Goal: Task Accomplishment & Management: Use online tool/utility

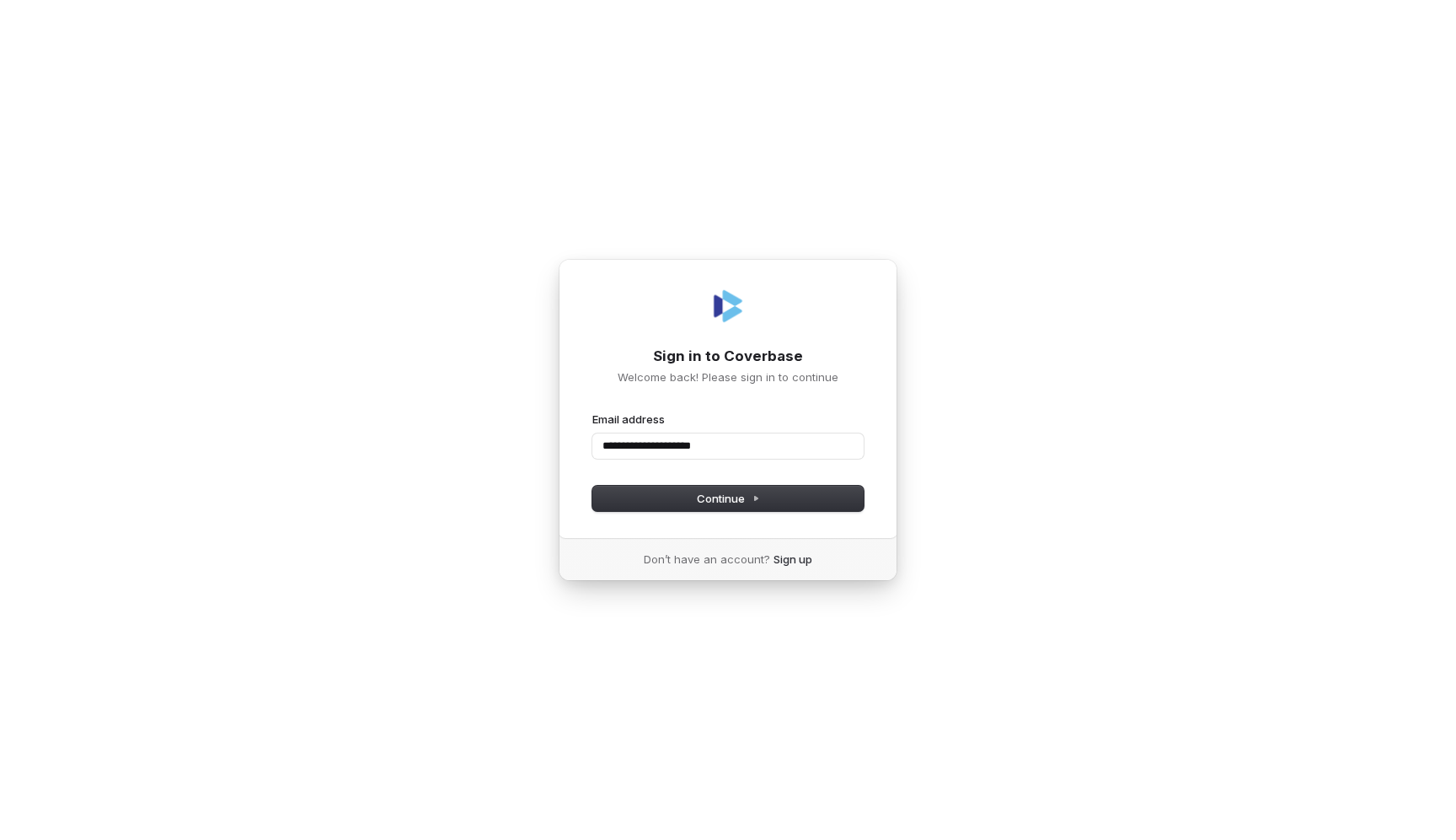
click at [593, 412] on button "submit" at bounding box center [593, 412] width 0 height 0
type input "**********"
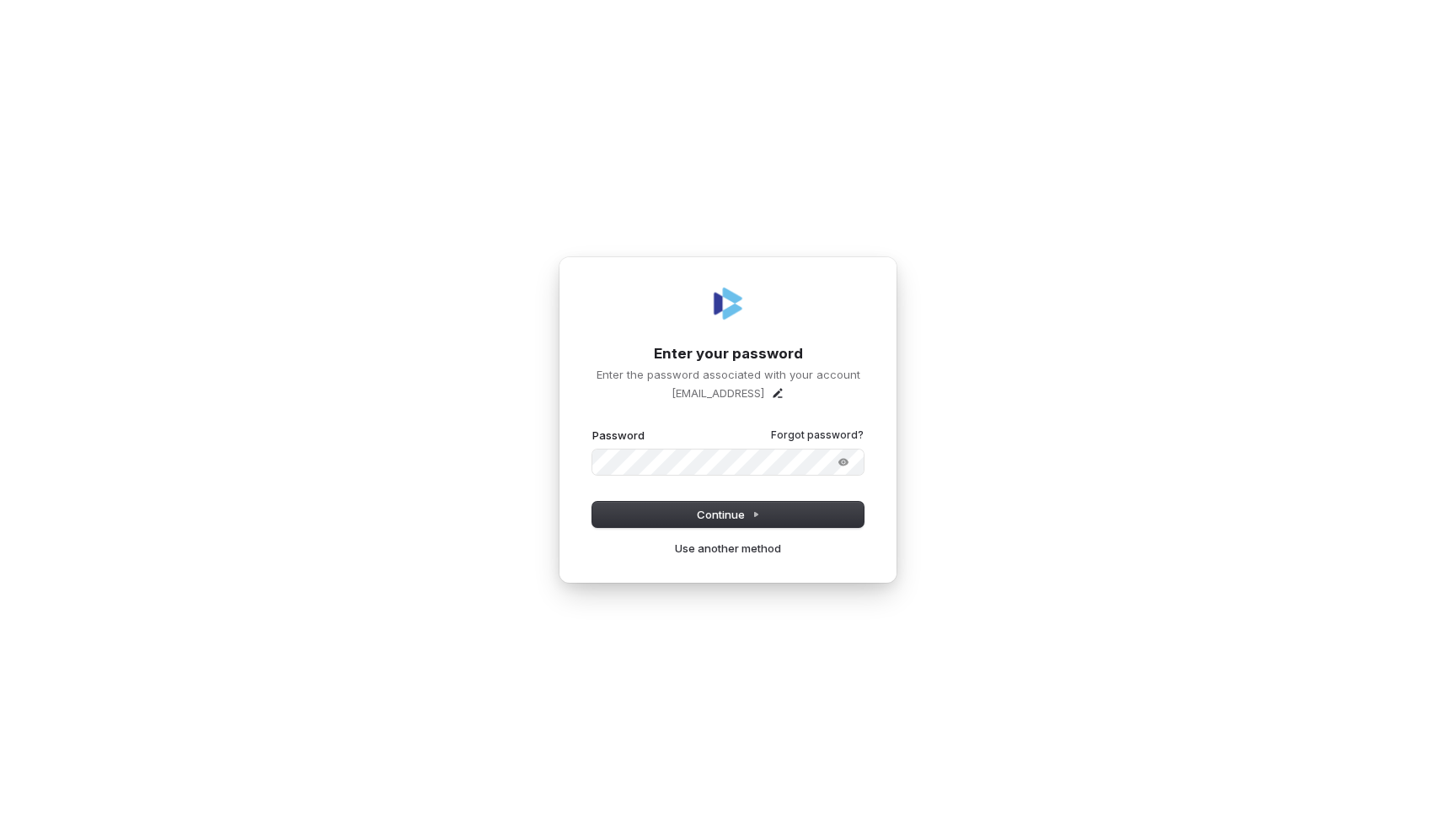
click at [593, 427] on button "submit" at bounding box center [593, 427] width 0 height 0
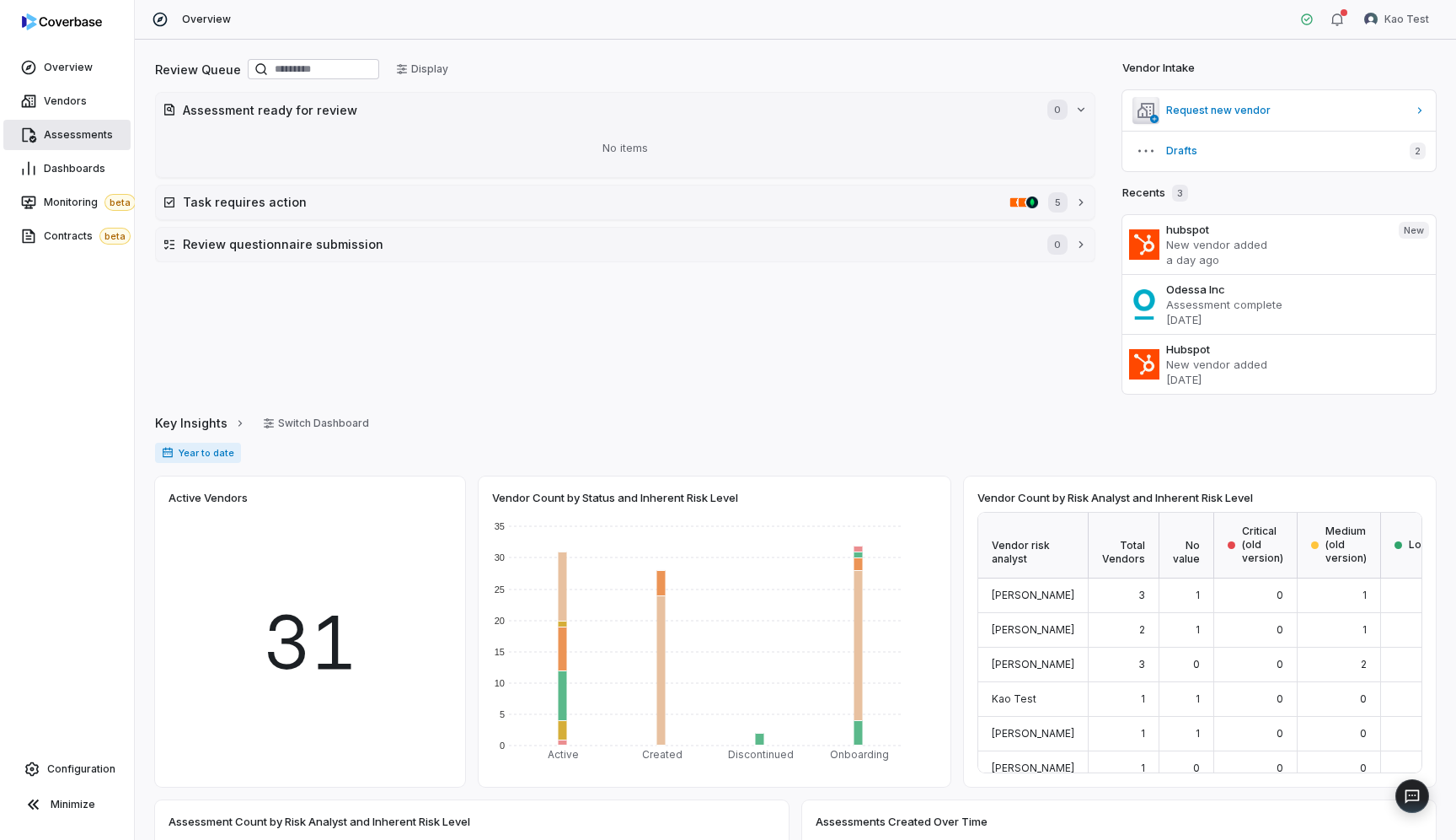
click at [72, 139] on span "Assessments" at bounding box center [78, 135] width 69 height 14
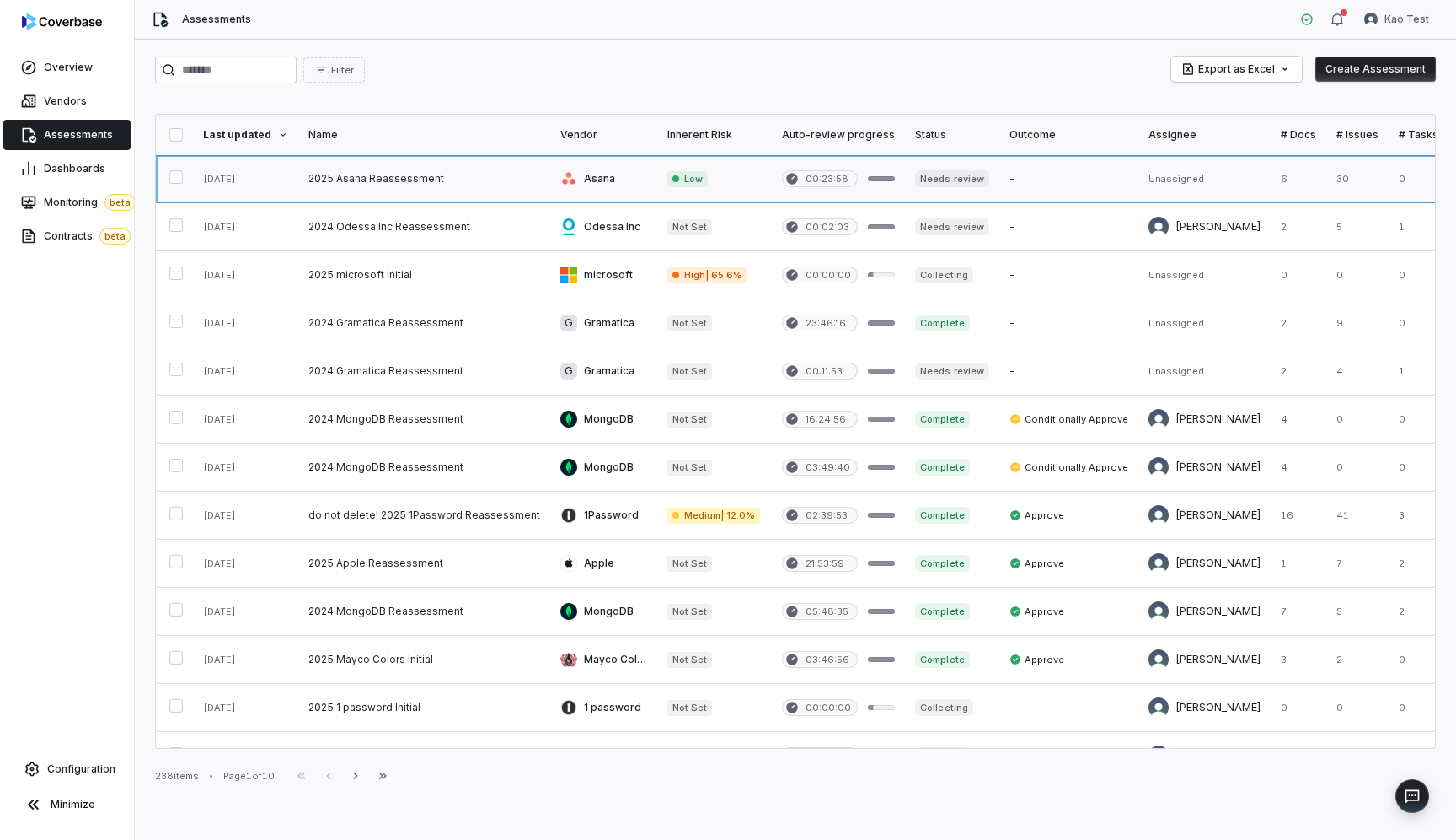
click at [354, 179] on link at bounding box center [424, 179] width 252 height 47
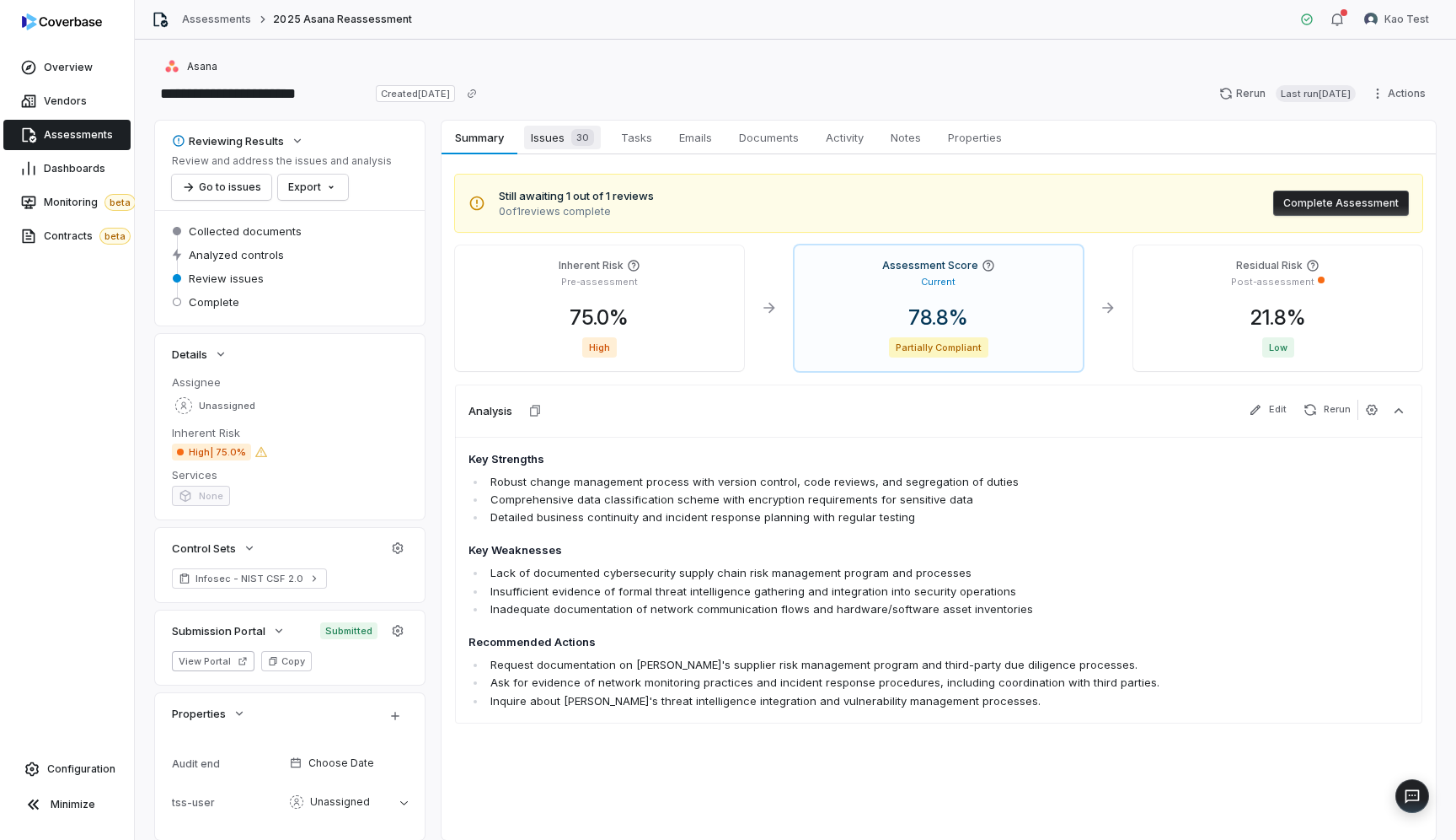
click at [551, 140] on span "Issues 30" at bounding box center [563, 137] width 76 height 24
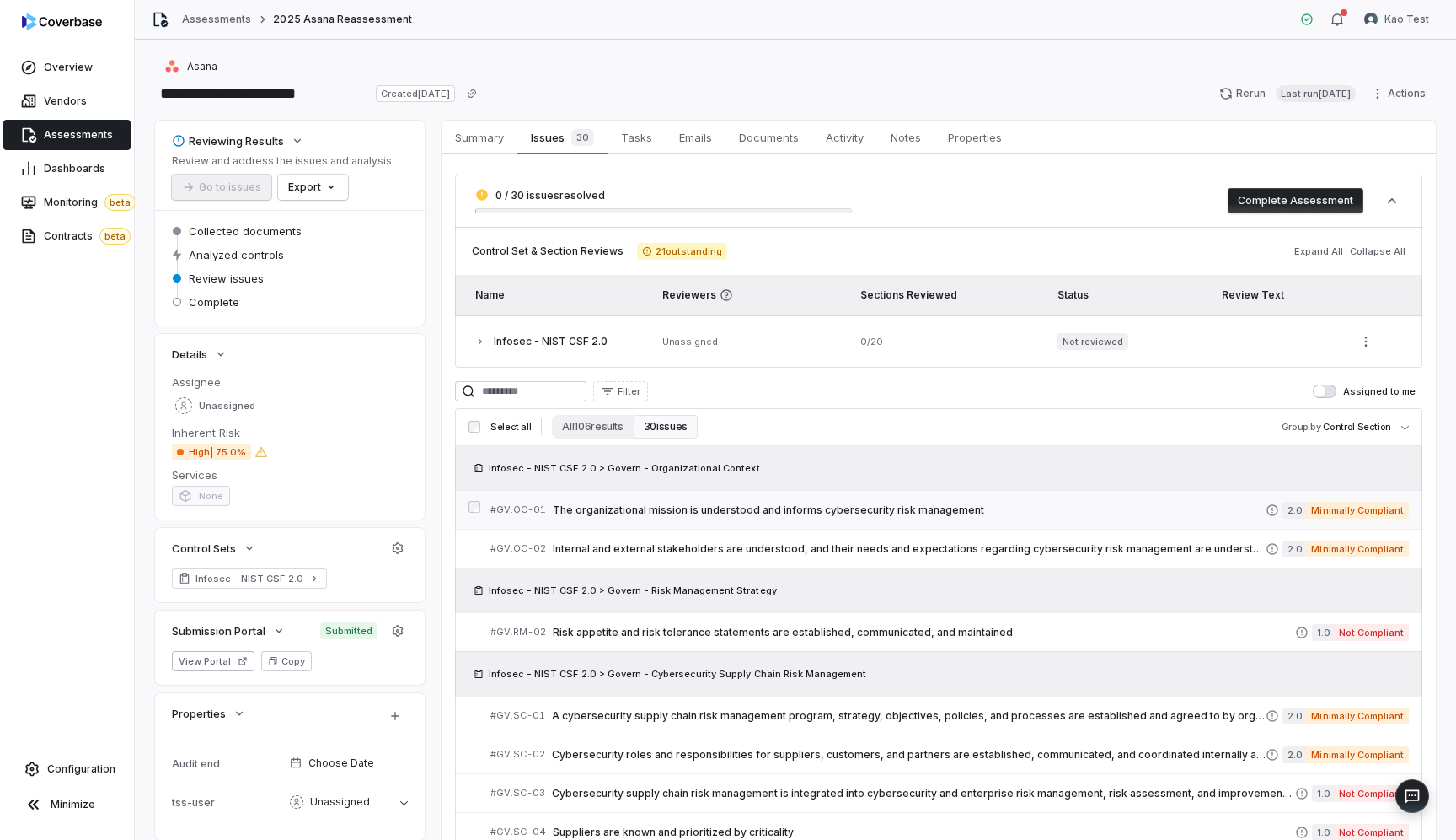
click at [720, 514] on span "The organizational mission is understood and informs cybersecurity risk managem…" at bounding box center [909, 510] width 713 height 14
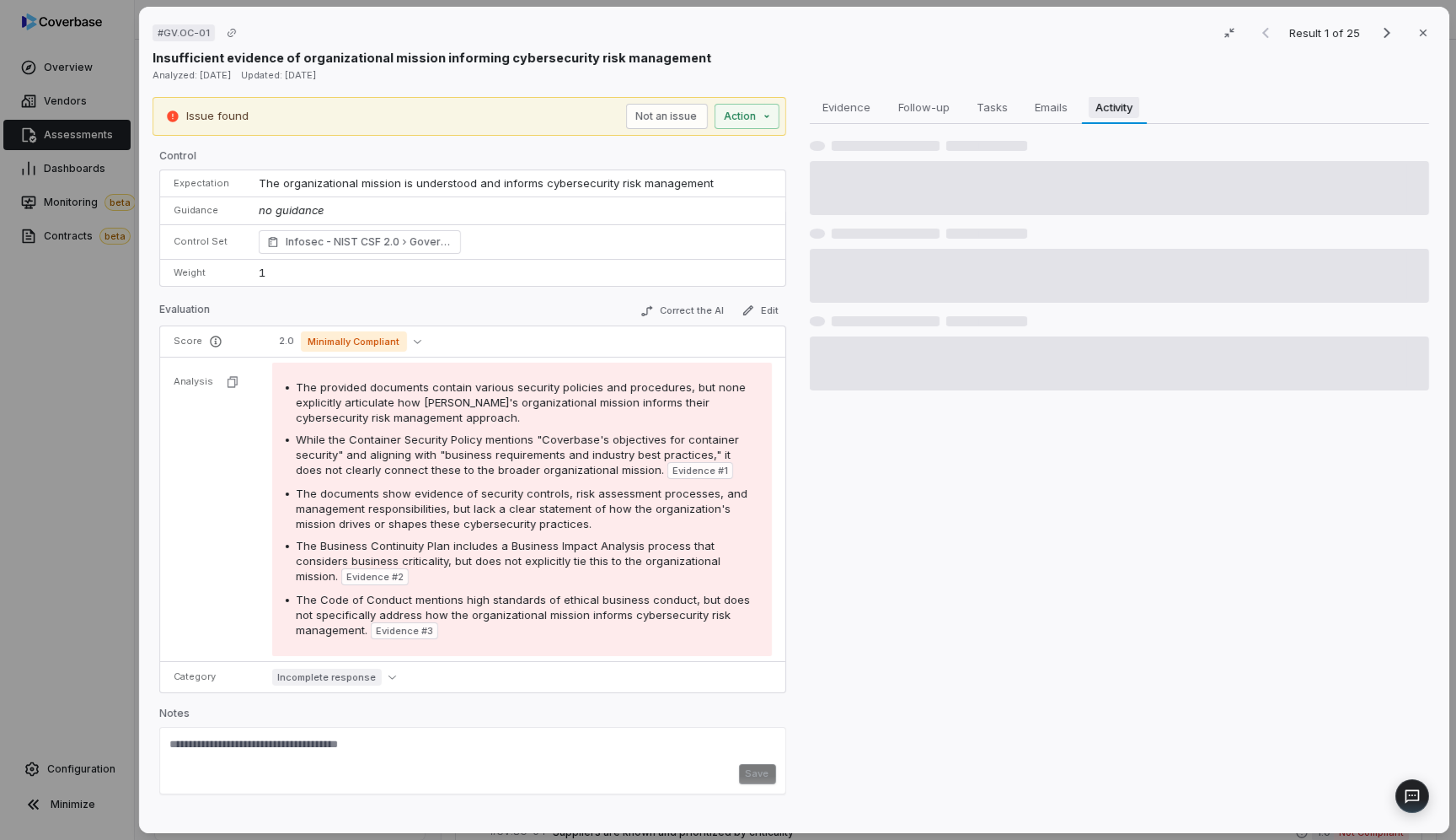
click at [1117, 105] on span "Activity" at bounding box center [1114, 107] width 51 height 22
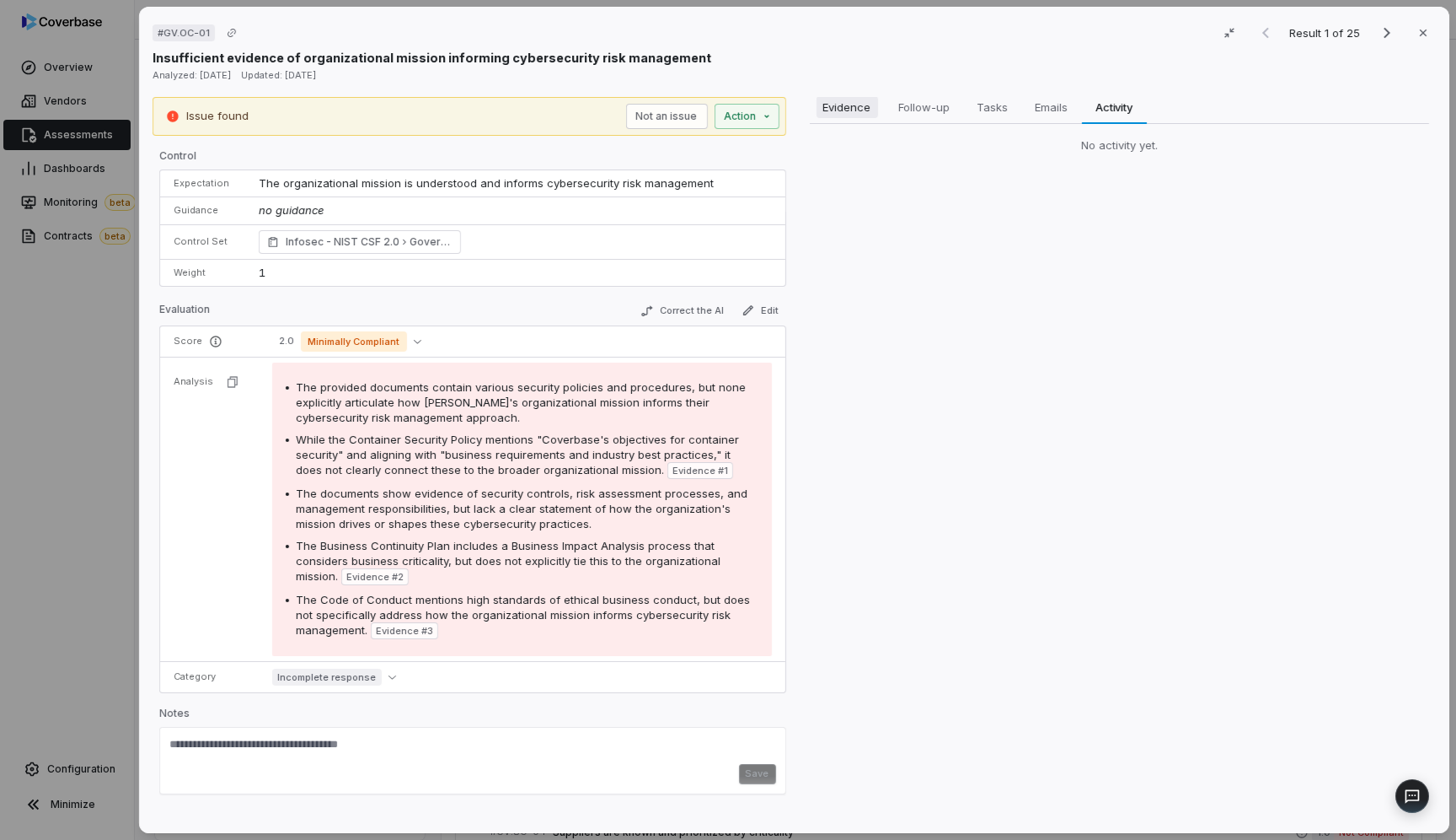
click at [852, 109] on span "Evidence" at bounding box center [847, 107] width 62 height 22
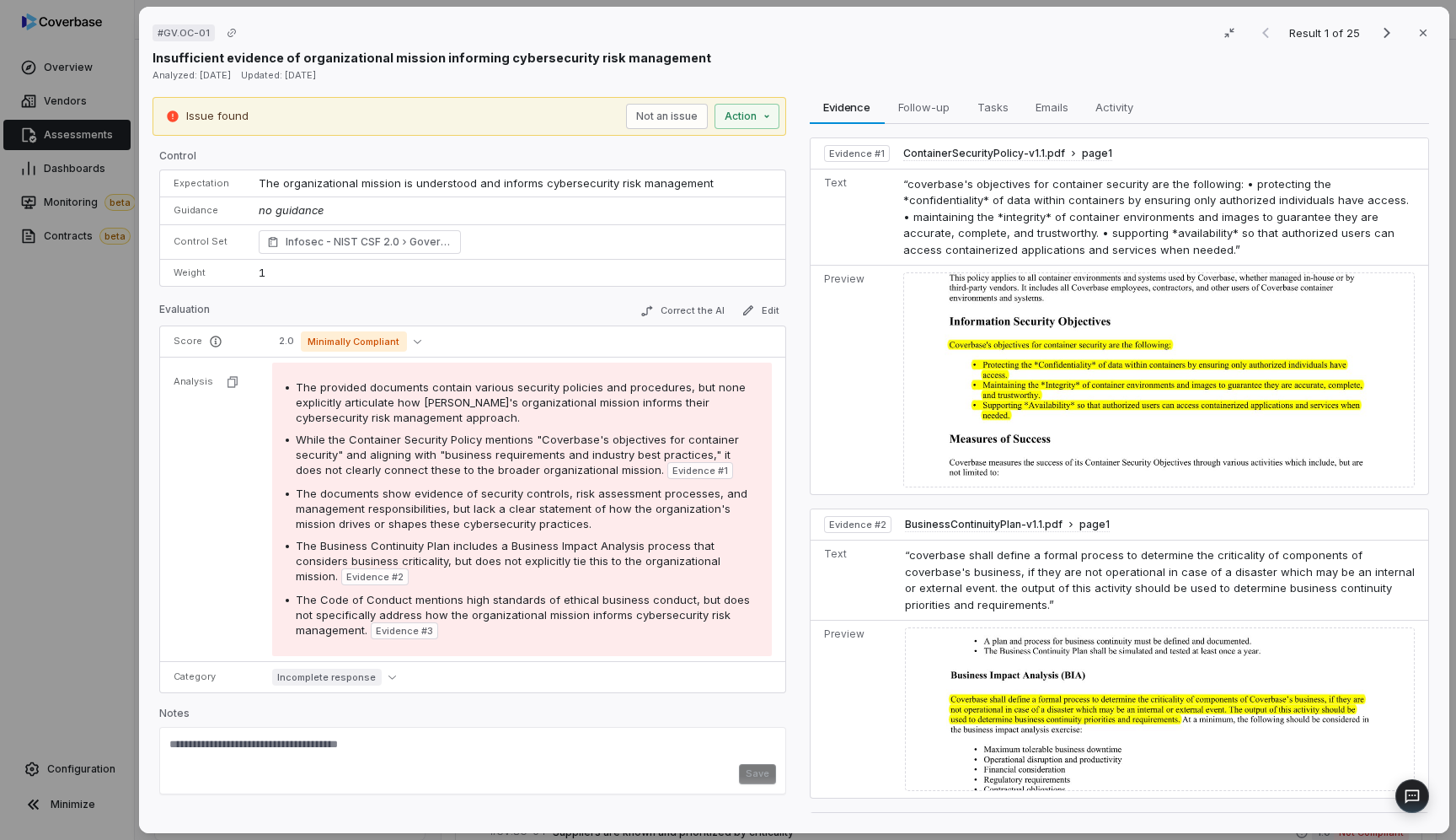
click at [557, 161] on p "Control" at bounding box center [473, 159] width 627 height 20
click at [673, 309] on button "Correct the AI" at bounding box center [682, 311] width 98 height 20
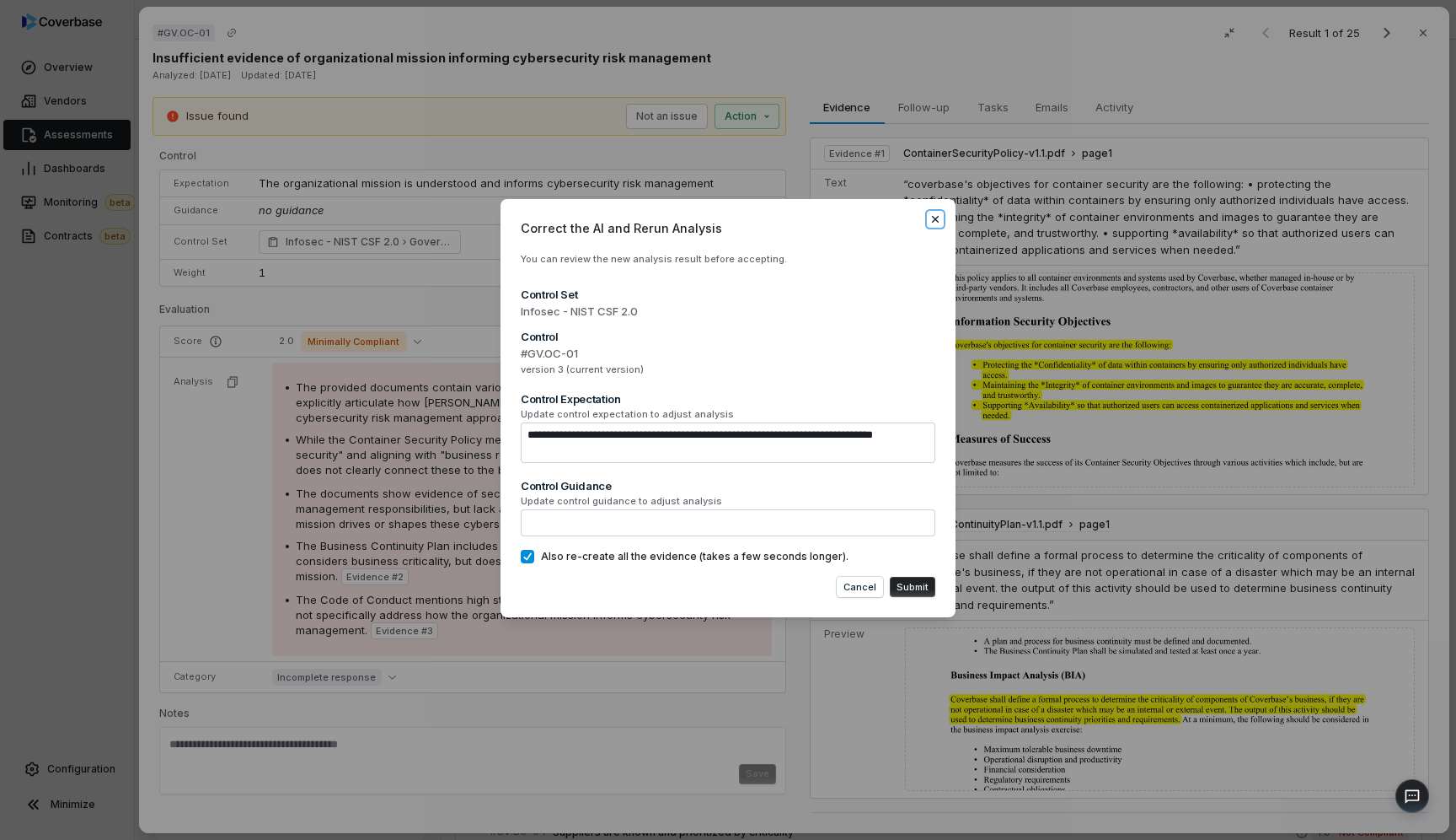
click at [935, 217] on icon "button" at bounding box center [935, 218] width 6 height 6
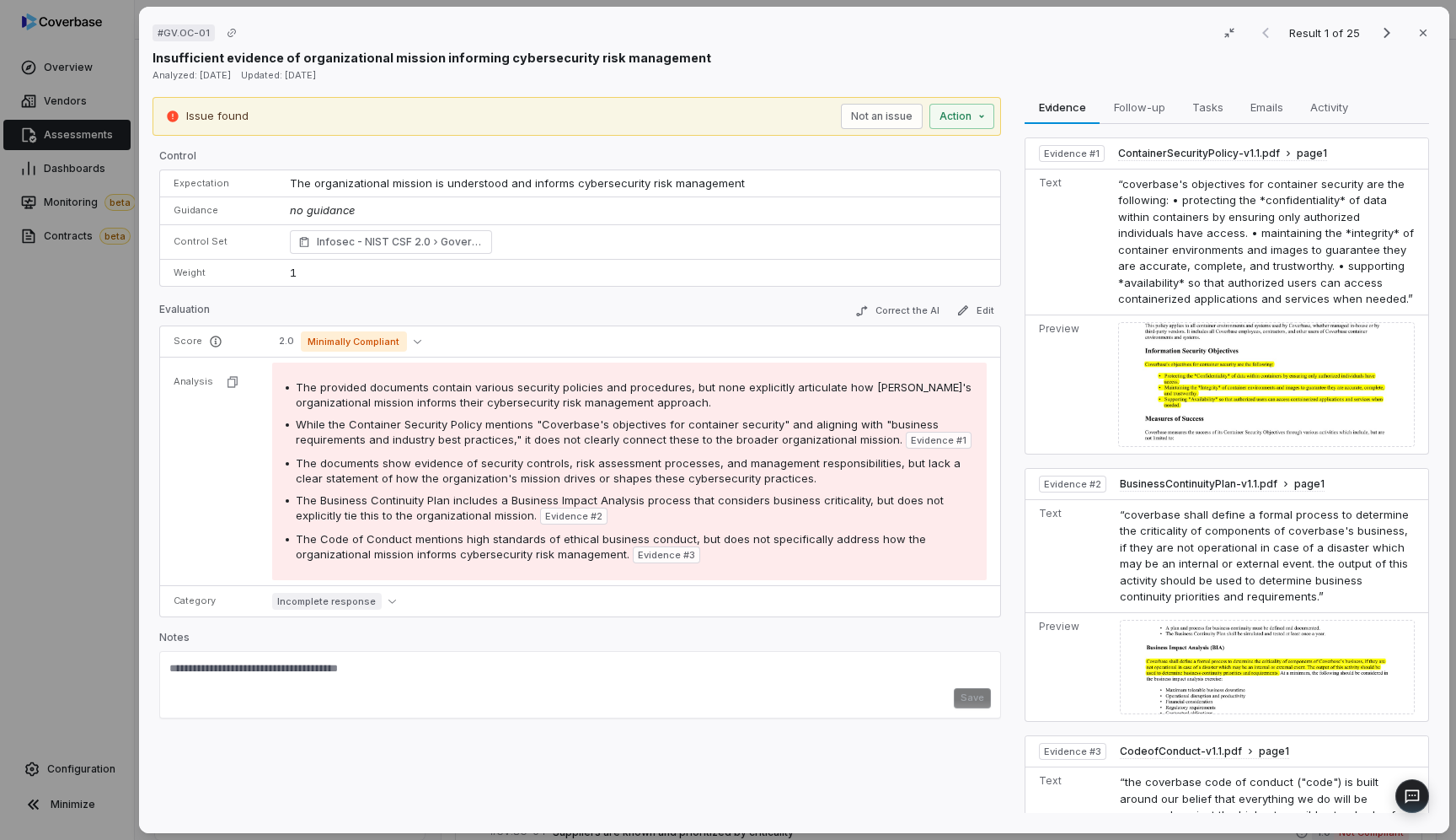
click at [1179, 224] on div "Issue found Not an issue Action Control Expectation The organizational mission …" at bounding box center [794, 459] width 1283 height 724
click at [1384, 27] on icon "Next result" at bounding box center [1387, 33] width 20 height 20
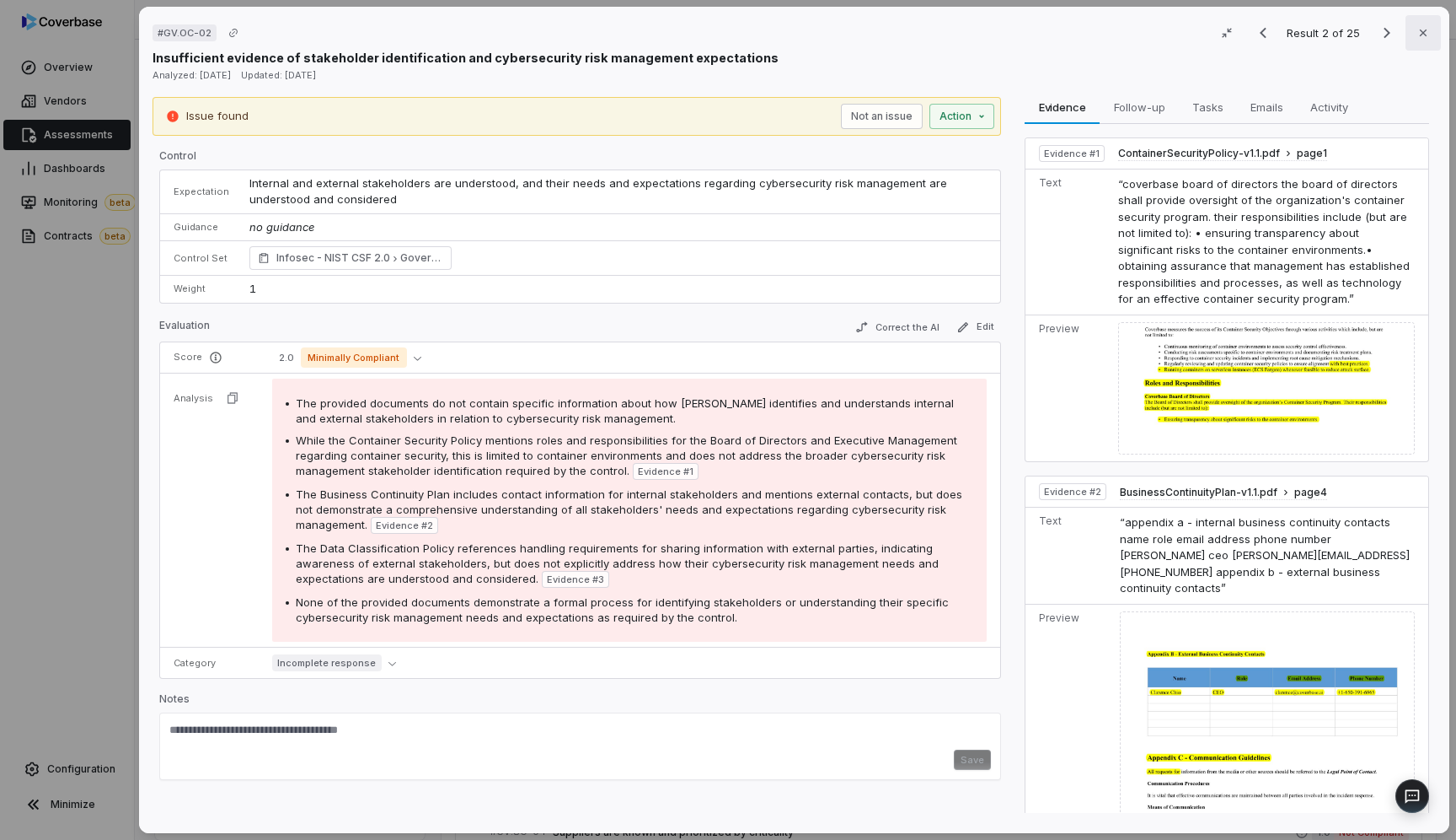
click at [1422, 32] on icon "button" at bounding box center [1423, 32] width 6 height 6
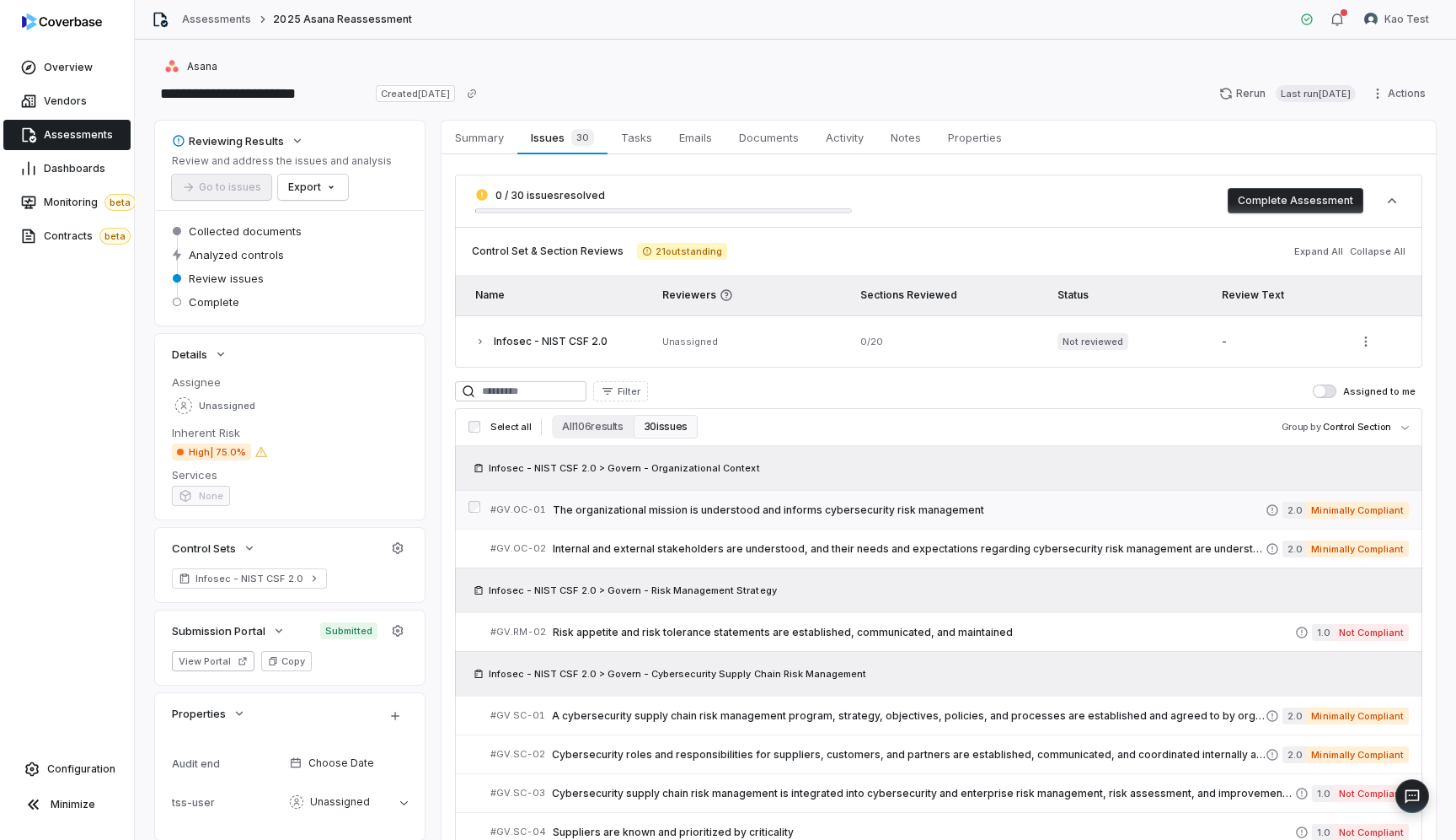
click at [609, 511] on span "The organizational mission is understood and informs cybersecurity risk managem…" at bounding box center [909, 510] width 713 height 14
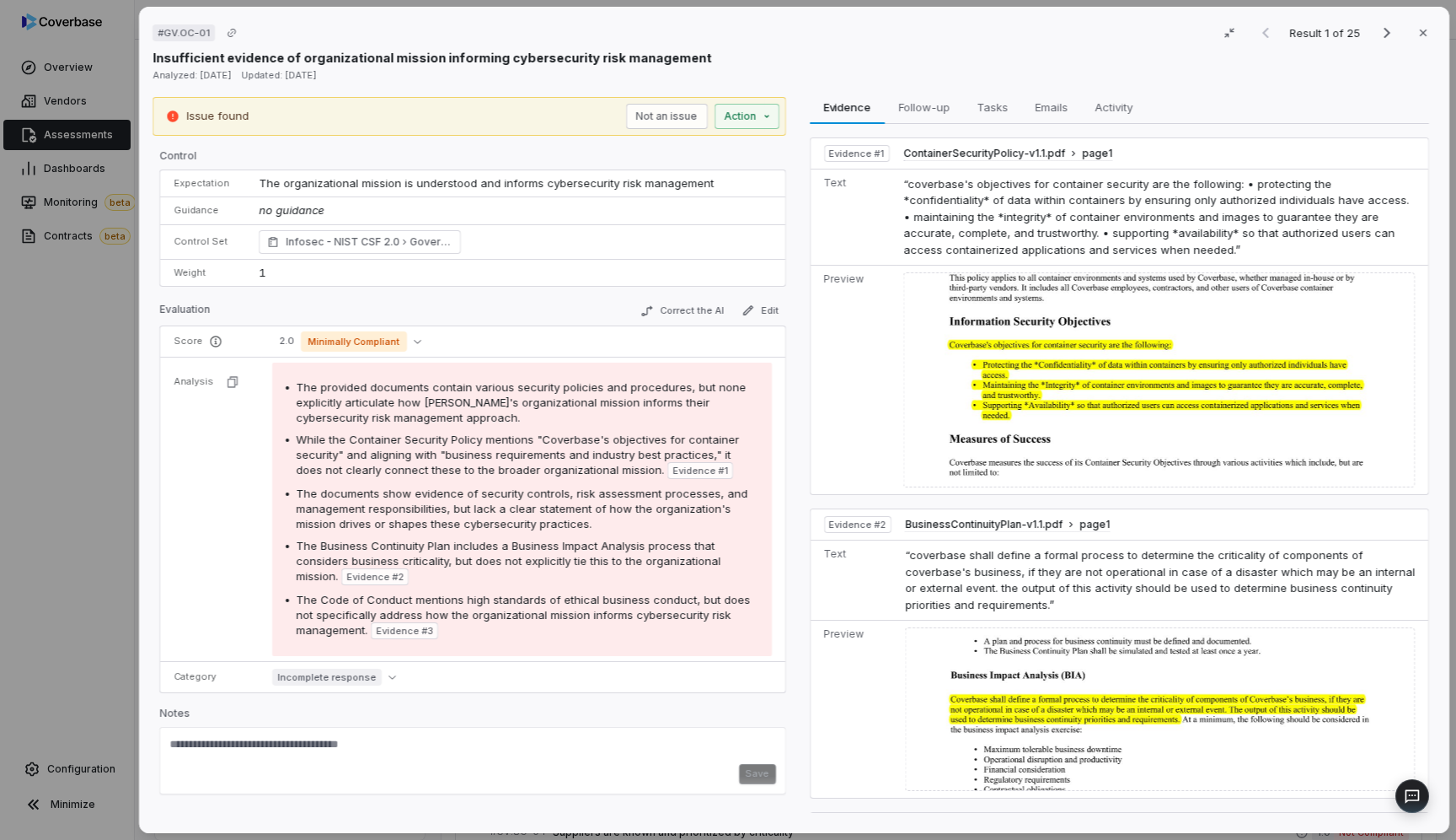
click at [829, 55] on div "Insufficient evidence of organizational mission informing cybersecurity risk ma…" at bounding box center [794, 57] width 1283 height 17
click at [887, 212] on td "Text" at bounding box center [853, 216] width 86 height 97
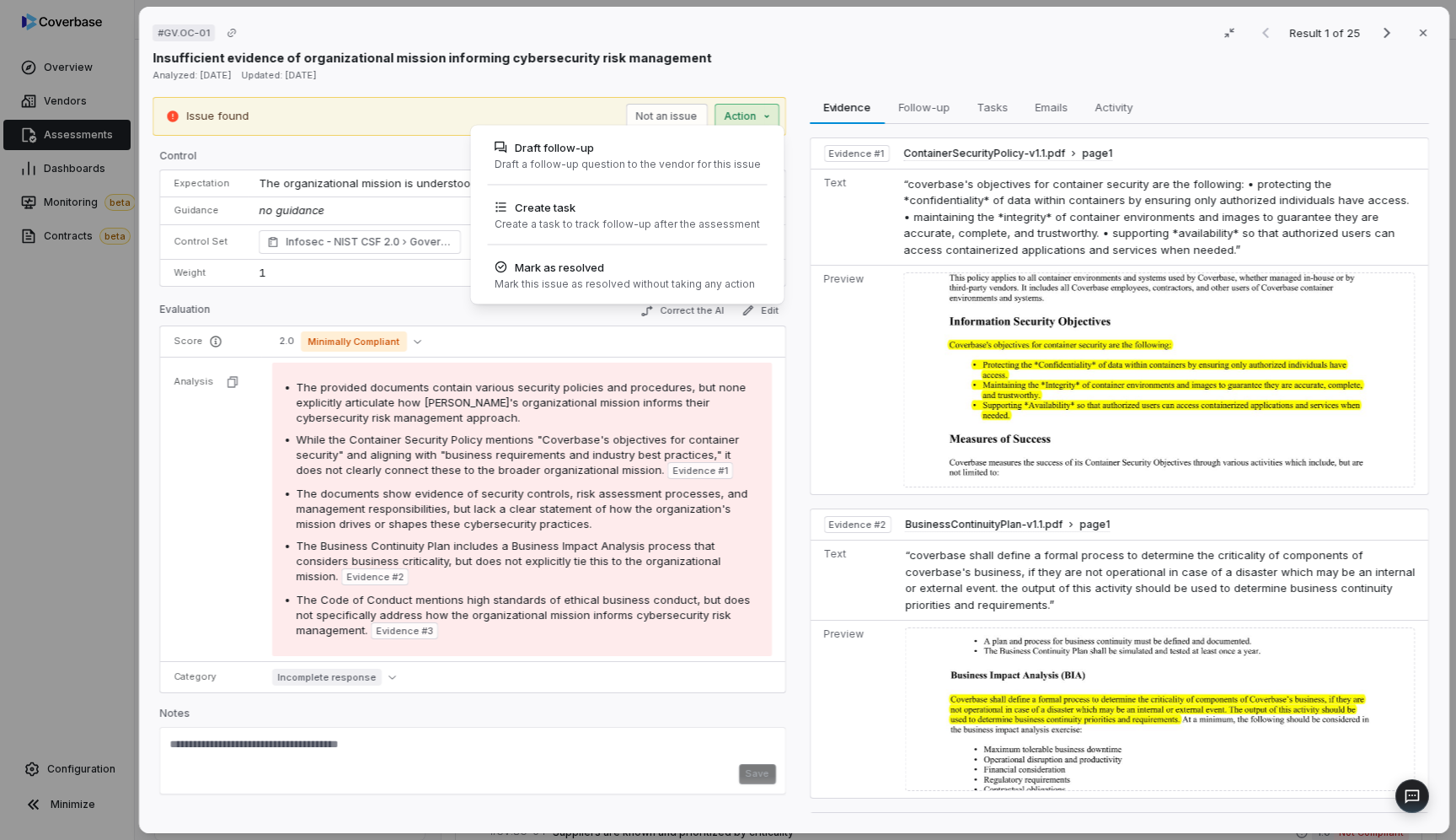
click at [754, 115] on div "# GV.OC-01 Result 1 of 25 Close Insufficient evidence of organizational mission…" at bounding box center [728, 420] width 1456 height 840
click at [837, 80] on div "# GV.OC-01 Result 1 of 25 Close Insufficient evidence of organizational mission…" at bounding box center [728, 420] width 1456 height 840
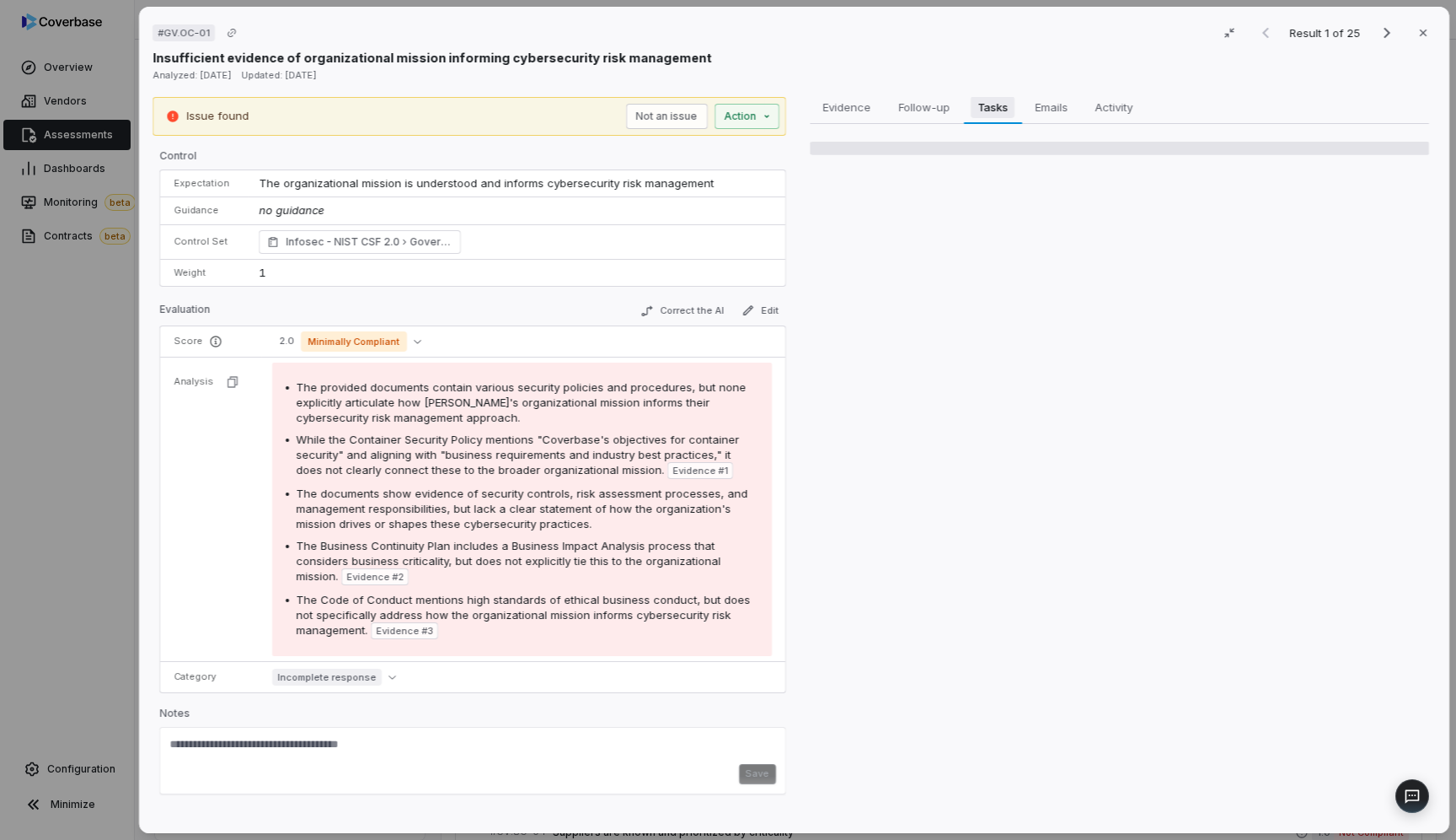
click at [994, 110] on span "Tasks" at bounding box center [992, 107] width 44 height 22
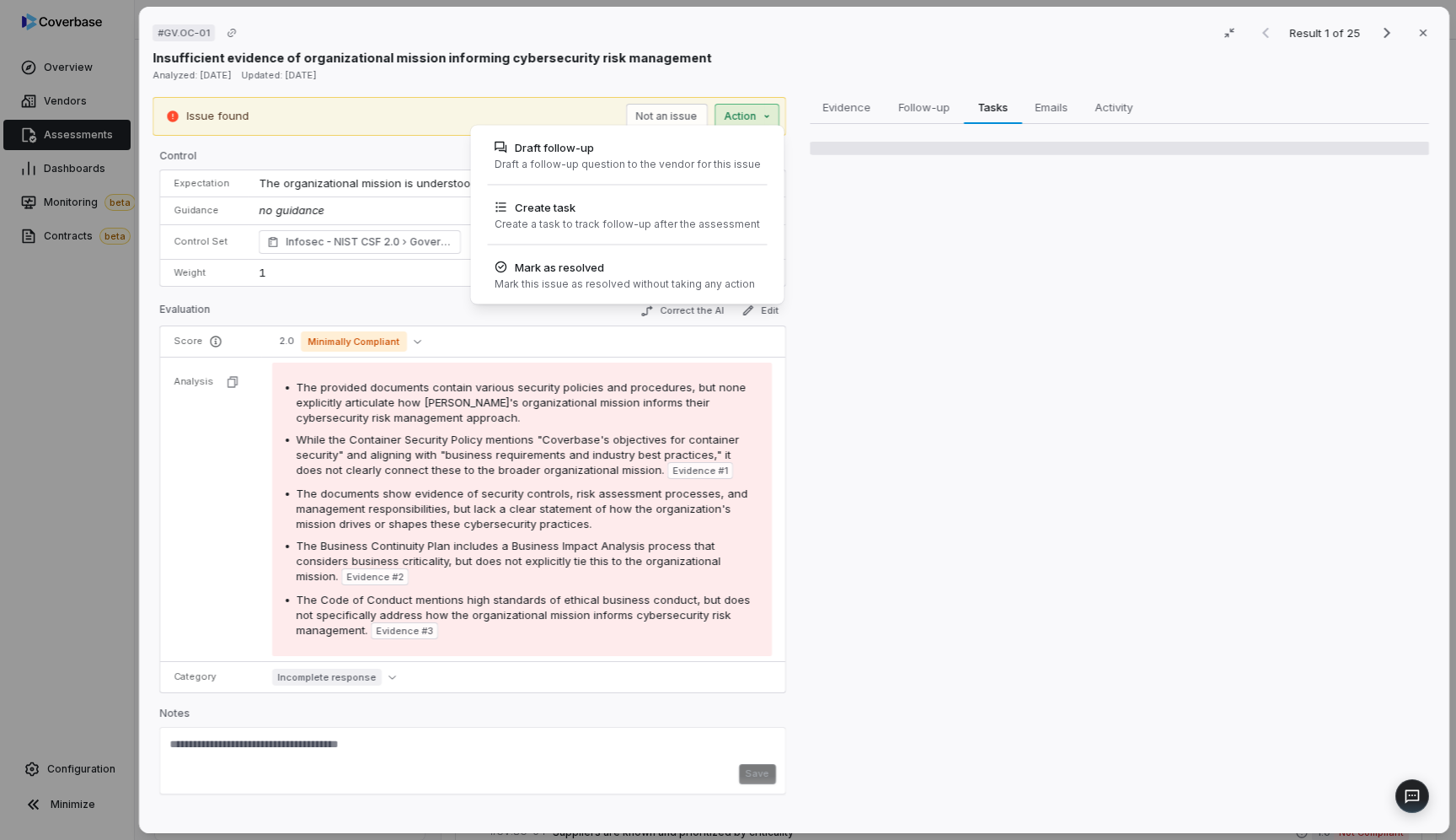
click at [752, 120] on div "# GV.OC-01 Result 1 of 25 Close Insufficient evidence of organizational mission…" at bounding box center [728, 420] width 1456 height 840
click at [787, 75] on div "# GV.OC-01 Result 1 of 25 Close Insufficient evidence of organizational mission…" at bounding box center [728, 420] width 1456 height 840
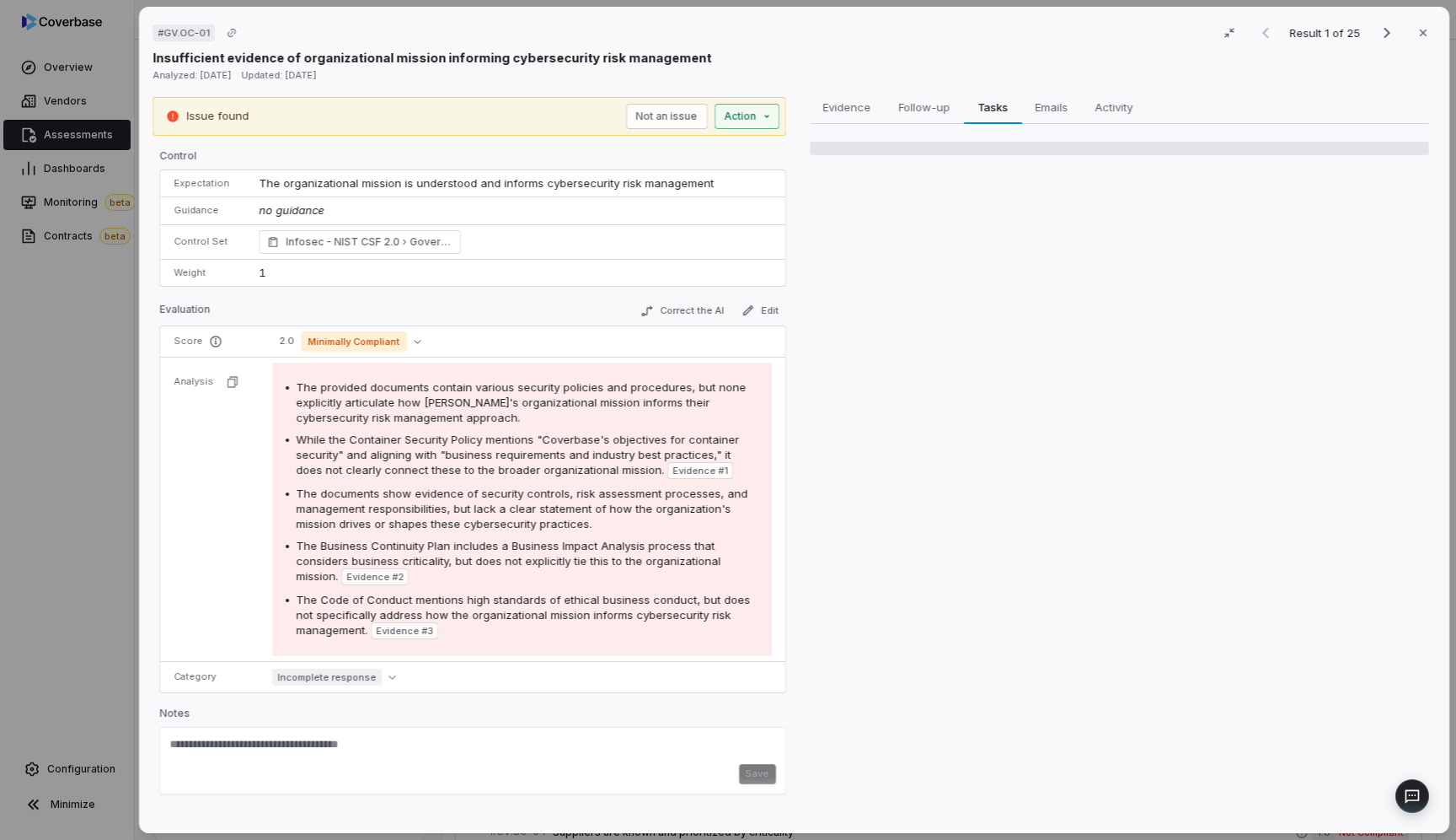
click at [748, 108] on div "# GV.OC-01 Result 1 of 25 Close Insufficient evidence of organizational mission…" at bounding box center [728, 420] width 1456 height 840
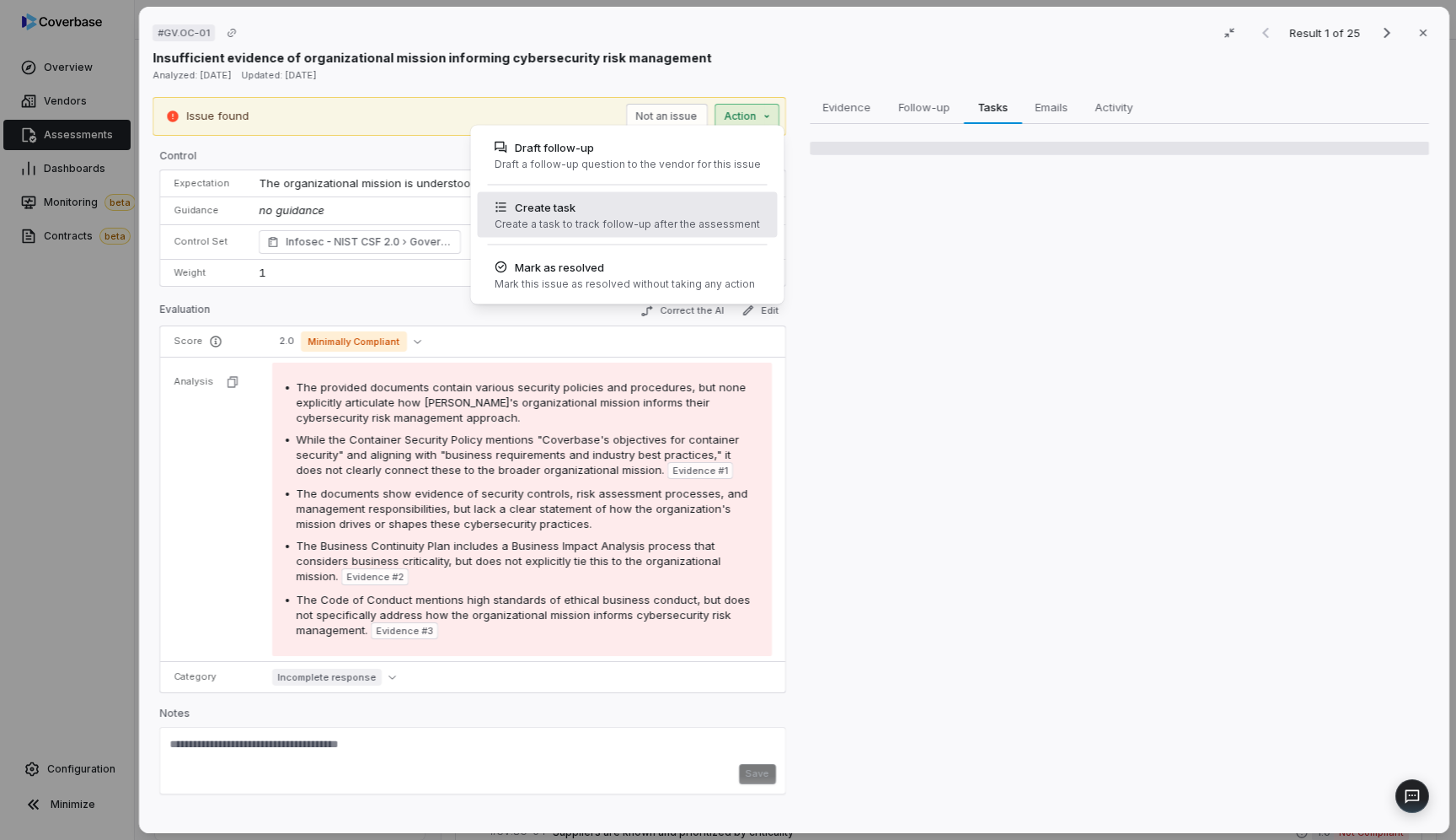
click at [663, 213] on div "Create task" at bounding box center [626, 207] width 265 height 17
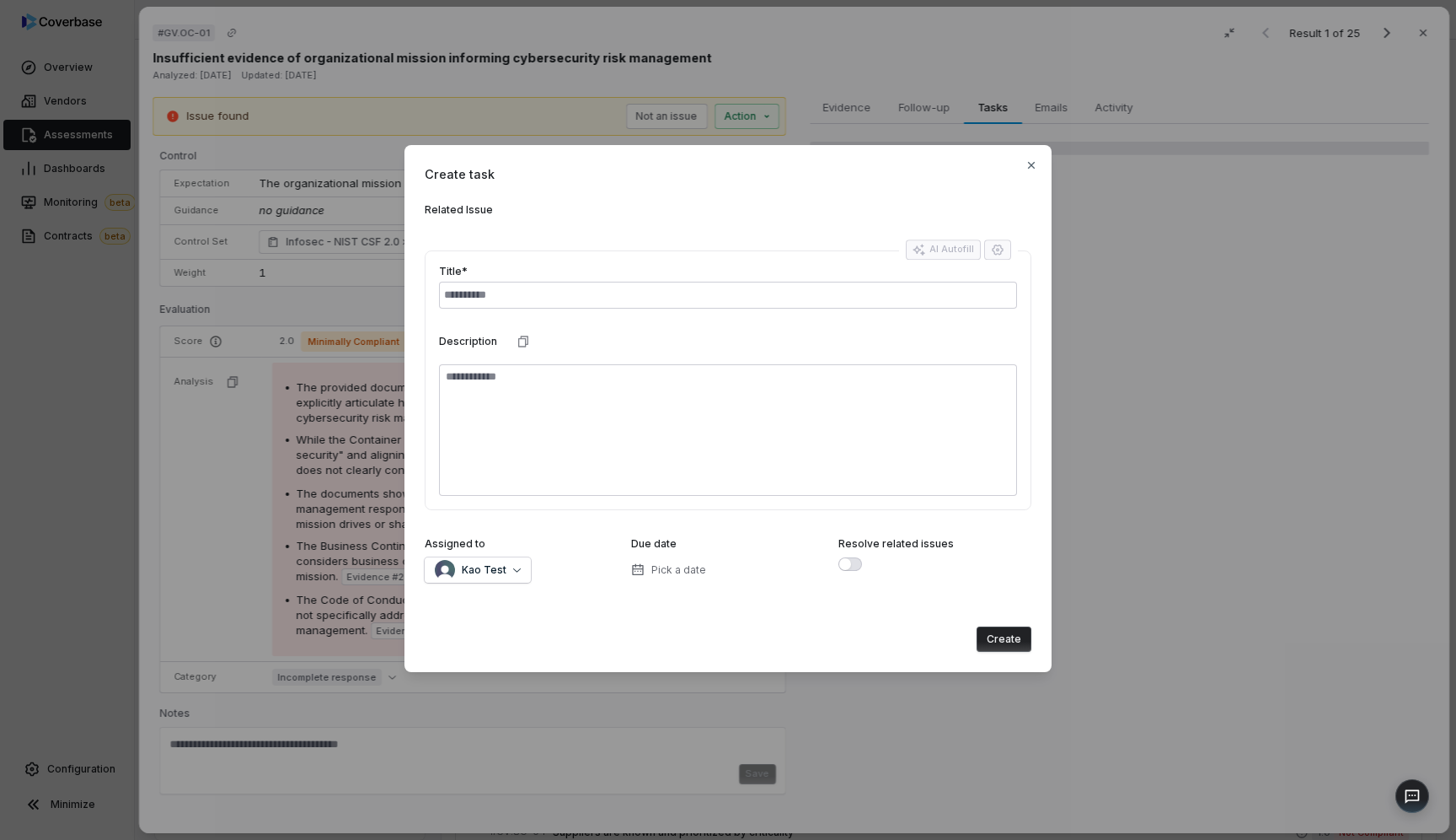
type textarea "*"
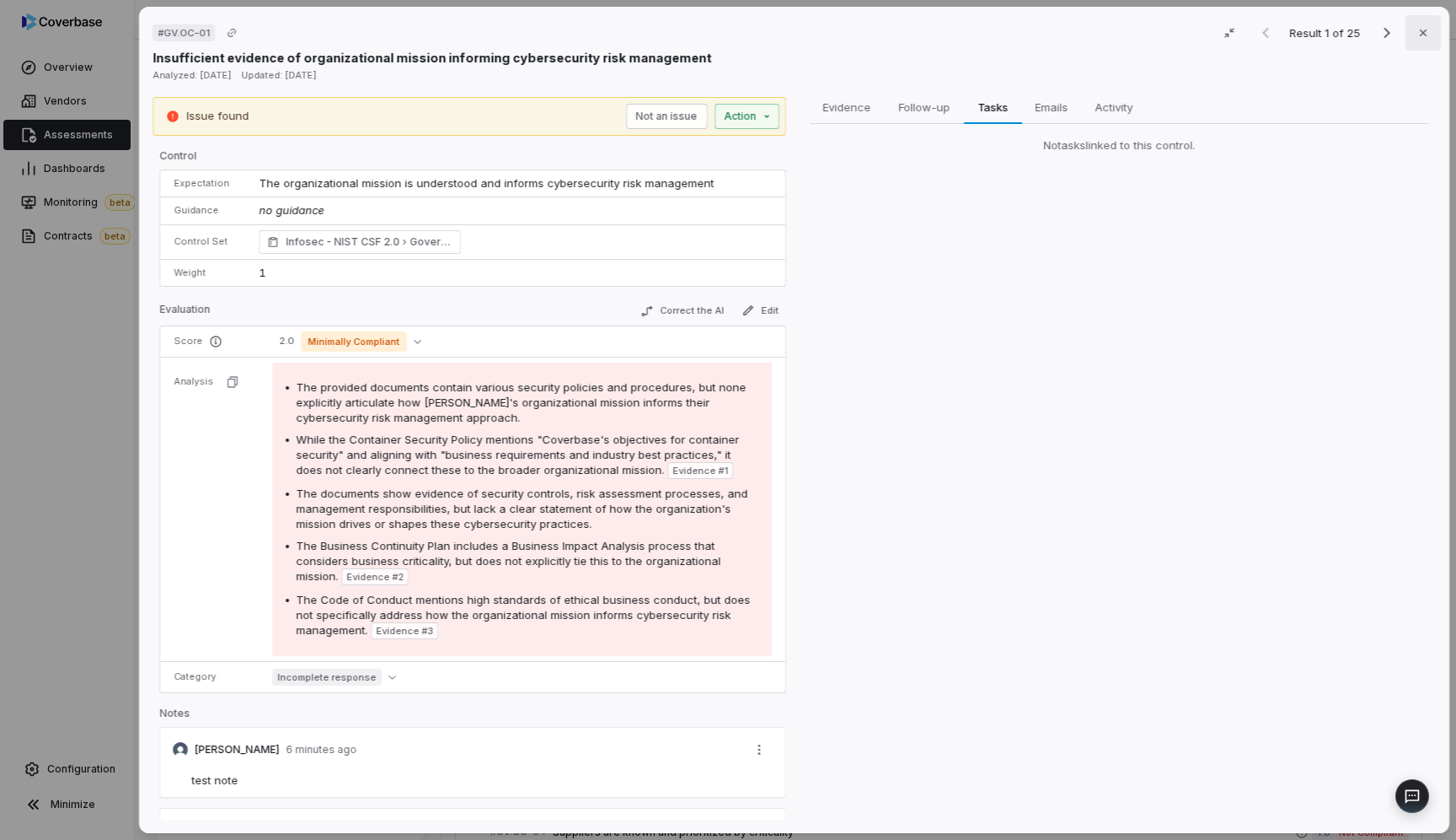
click at [1420, 36] on icon "button" at bounding box center [1423, 33] width 14 height 14
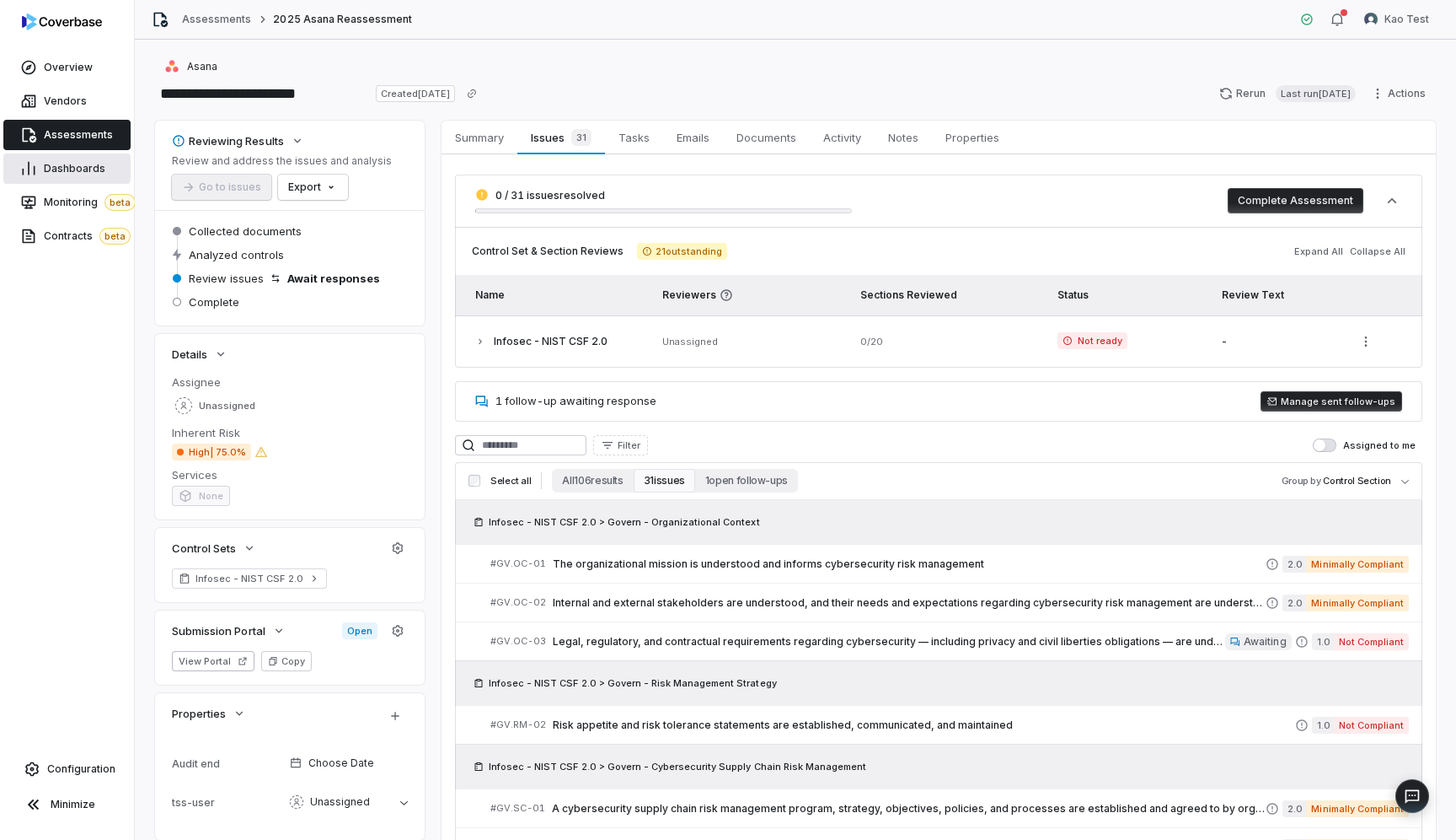
click at [82, 170] on span "Dashboards" at bounding box center [75, 168] width 62 height 14
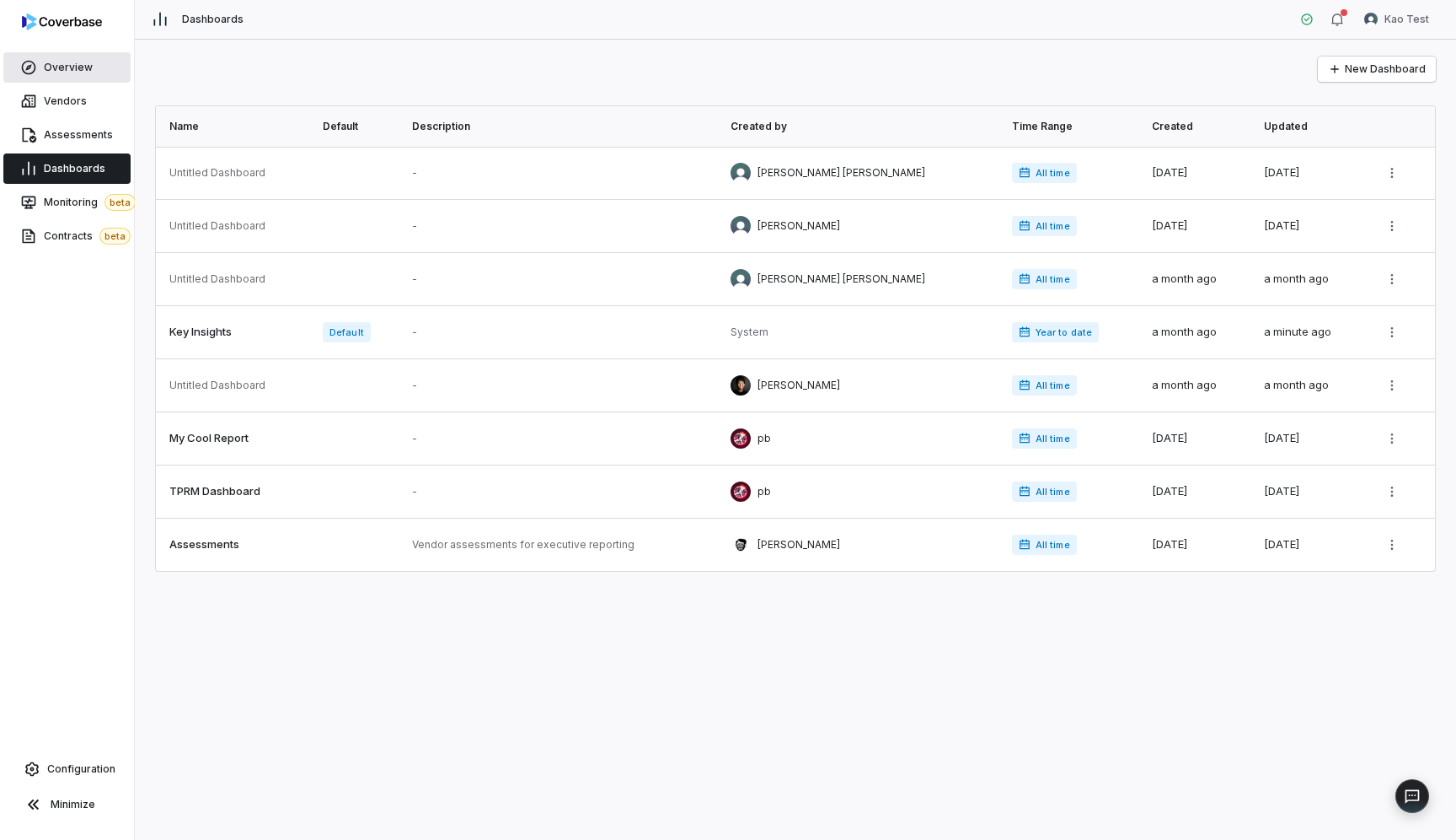
click at [69, 66] on span "Overview" at bounding box center [68, 67] width 49 height 14
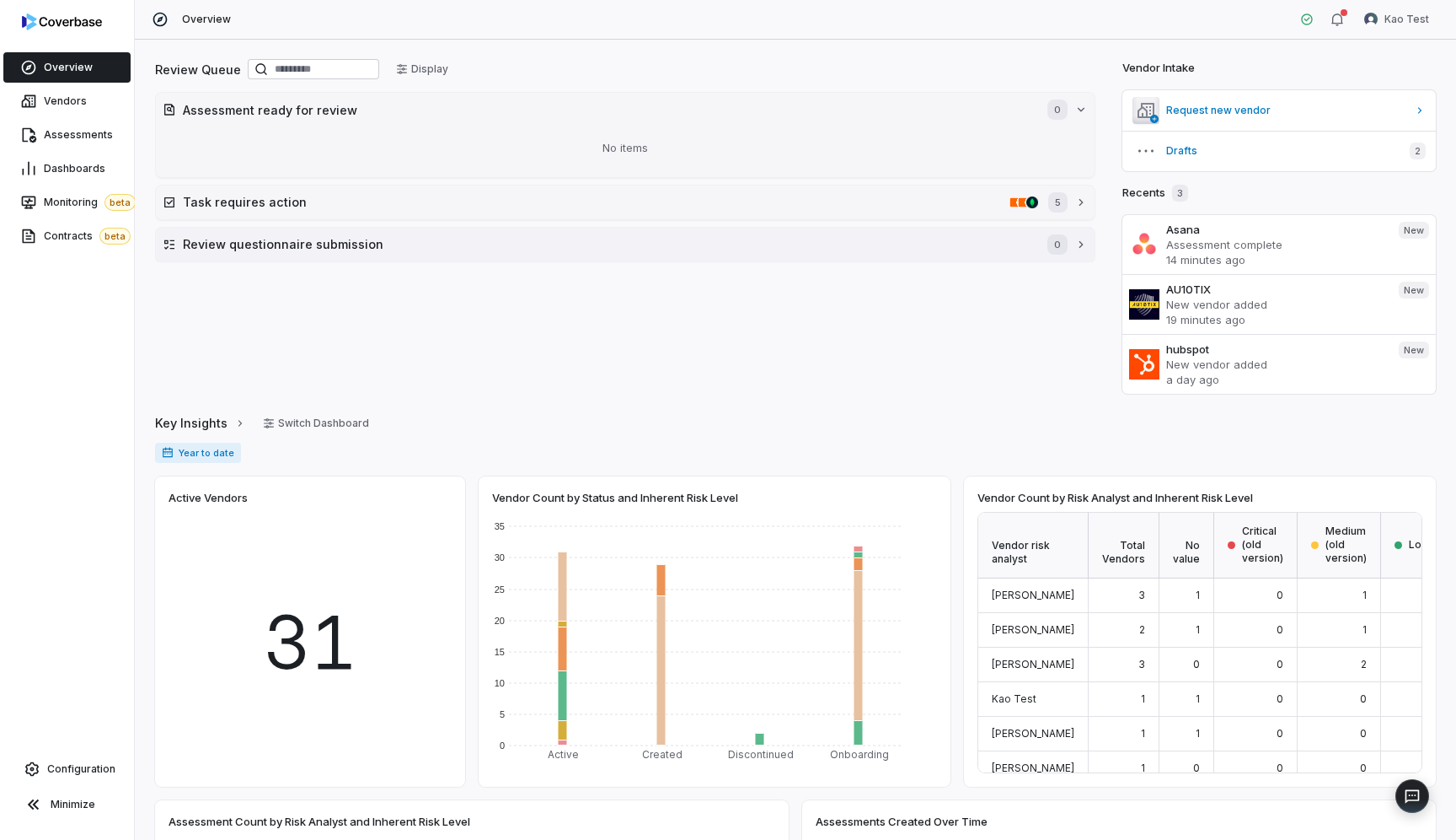
click at [348, 245] on h2 "Review questionnaire submission" at bounding box center [606, 244] width 848 height 17
